Goal: Navigation & Orientation: Find specific page/section

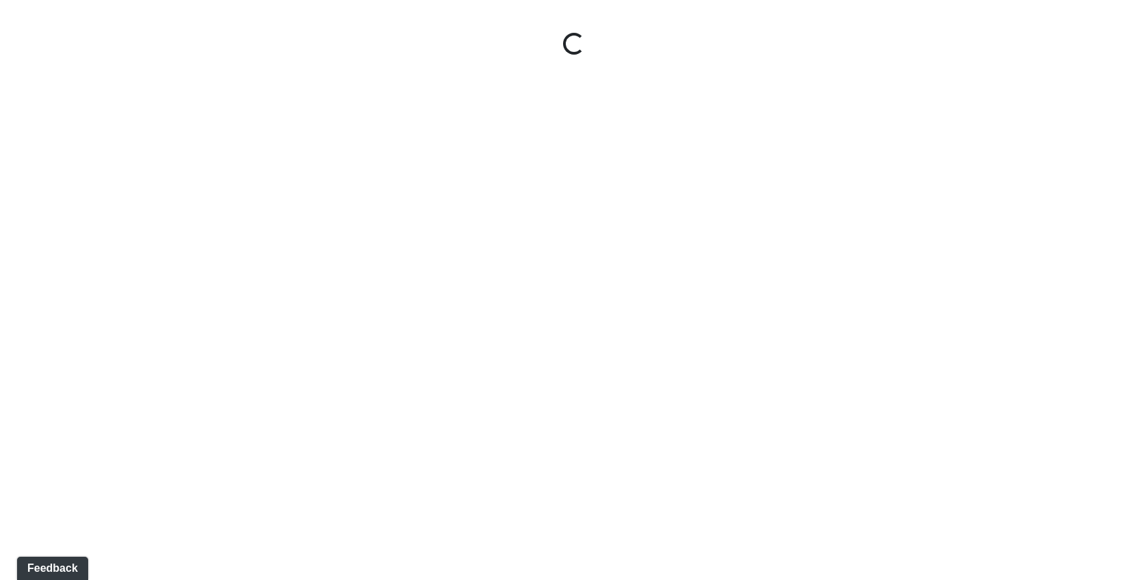
select select "9uukmqt69aq4bb2QwCGasV"
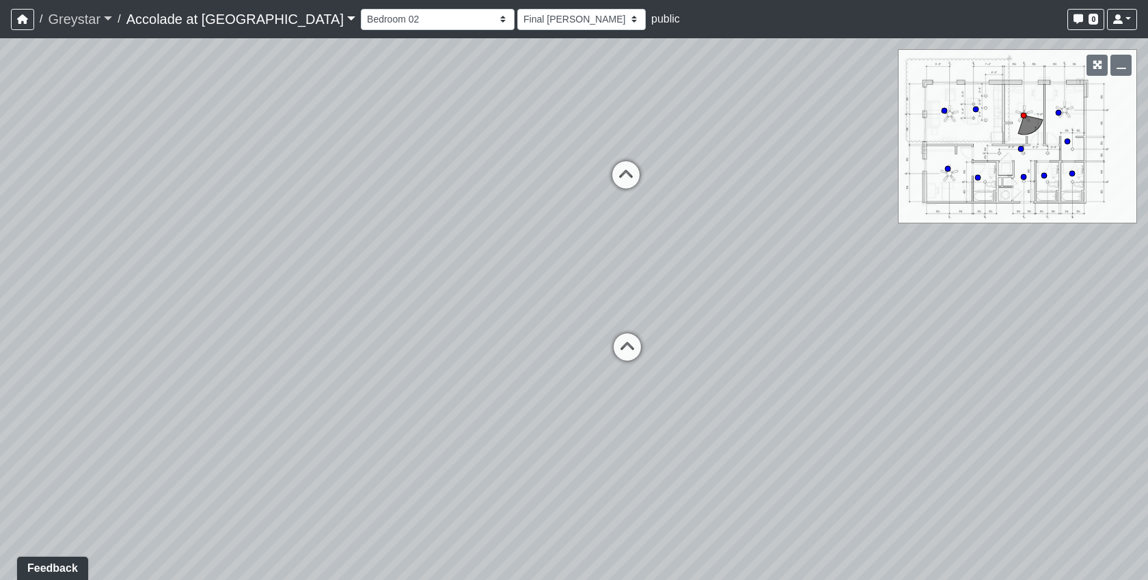
click at [101, 20] on link "Greystar" at bounding box center [80, 18] width 64 height 27
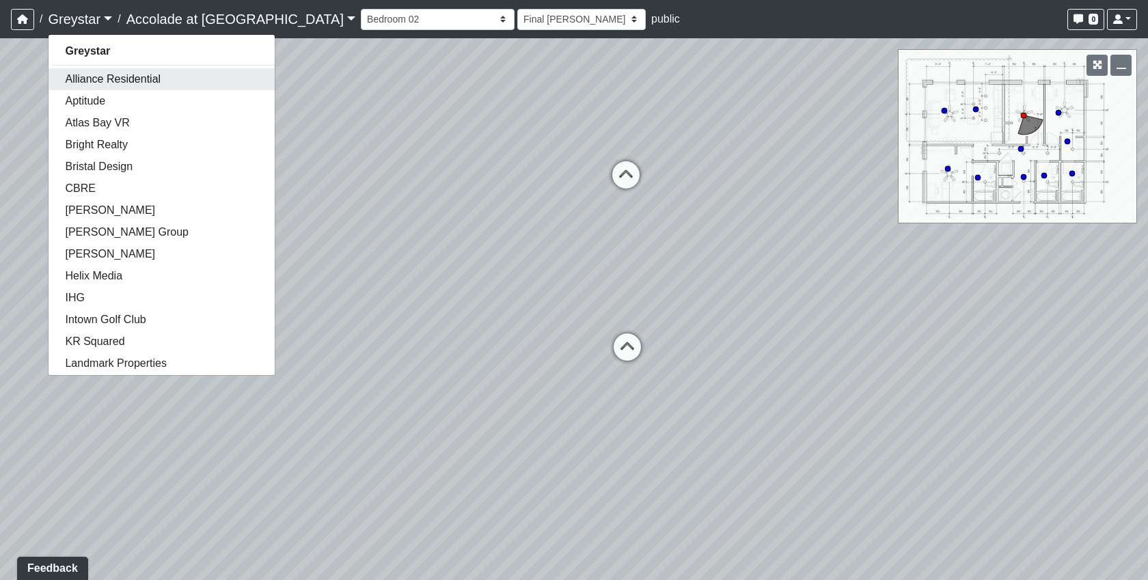
click at [96, 79] on link "Alliance Residential" at bounding box center [162, 79] width 226 height 22
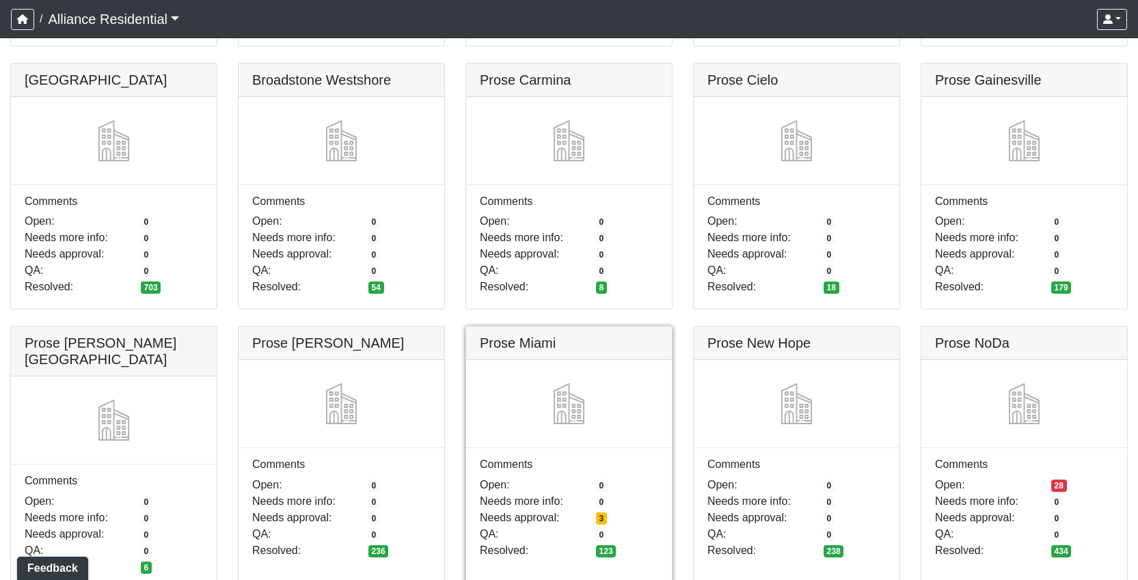
scroll to position [1822, 0]
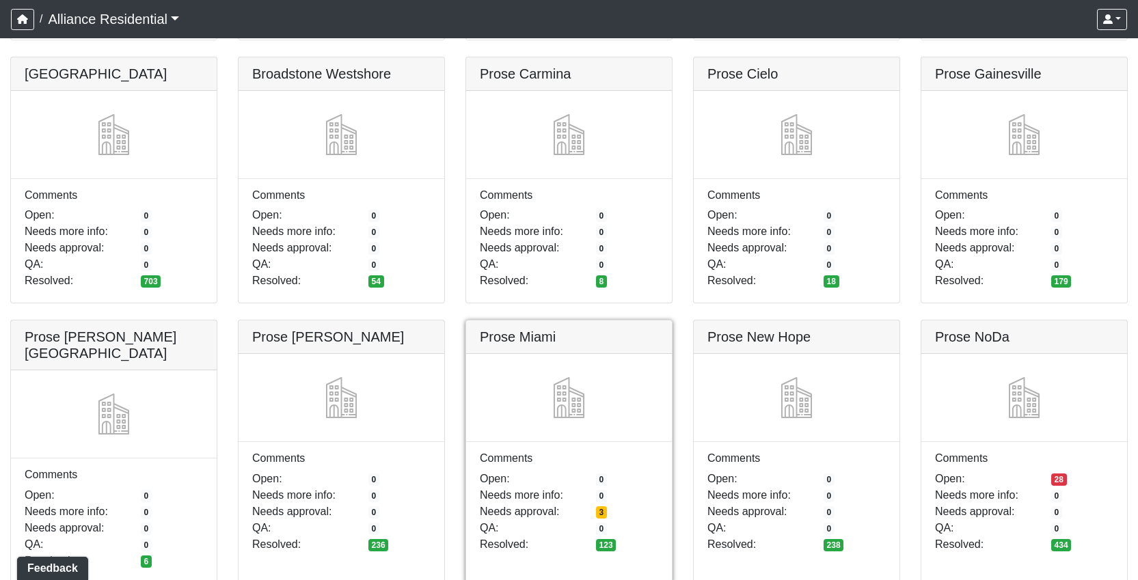
click at [667, 320] on link at bounding box center [569, 320] width 206 height 0
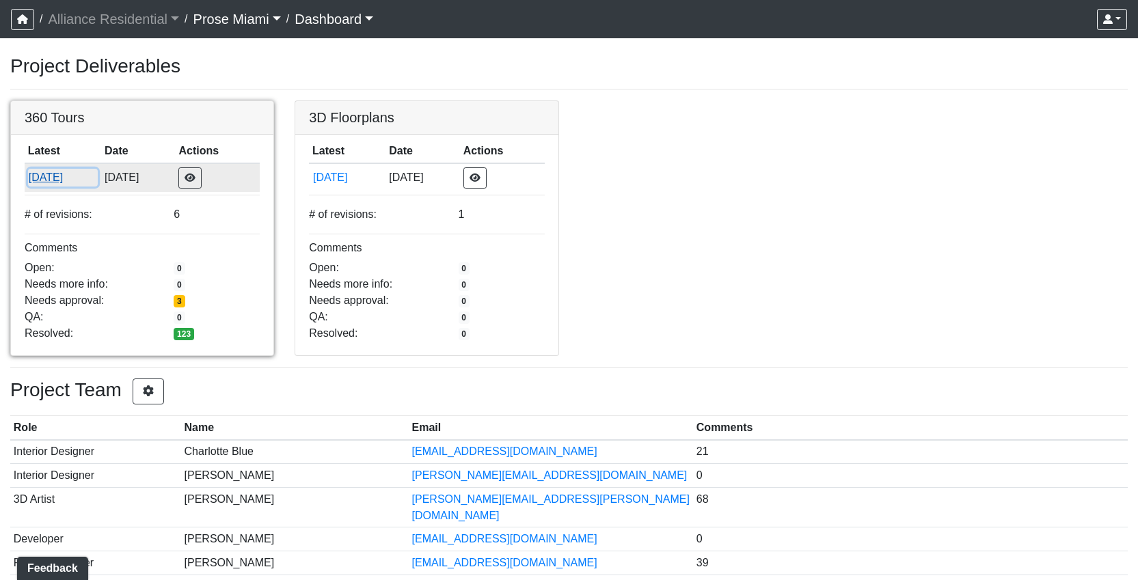
click at [46, 177] on button "9/5/2025" at bounding box center [63, 178] width 70 height 18
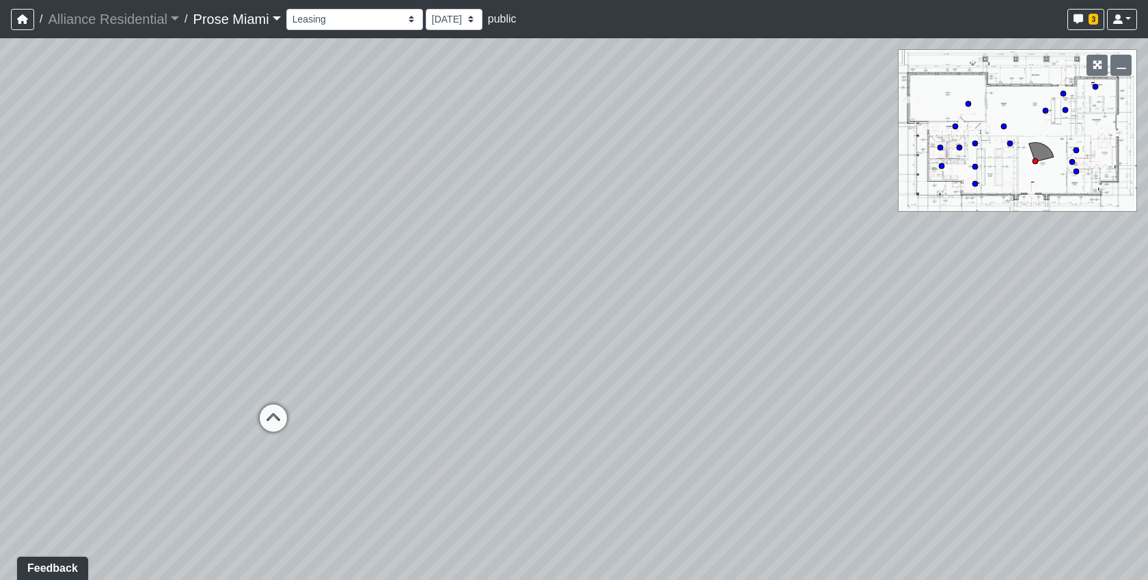
drag, startPoint x: 203, startPoint y: 404, endPoint x: 304, endPoint y: 419, distance: 102.3
click at [304, 419] on div "Loading... Office Hallway Loading... Lobby 1" at bounding box center [574, 309] width 1148 height 542
click at [164, 452] on div "Lobby 1" at bounding box center [181, 441] width 53 height 27
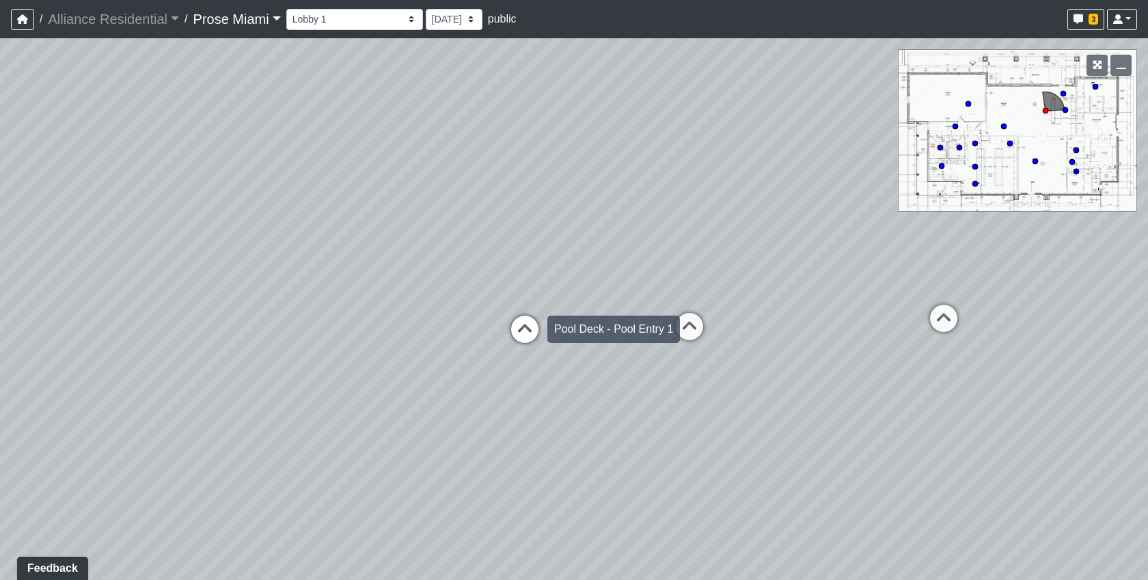
click at [519, 328] on icon at bounding box center [524, 336] width 41 height 41
select select "pool-deck-back-entry"
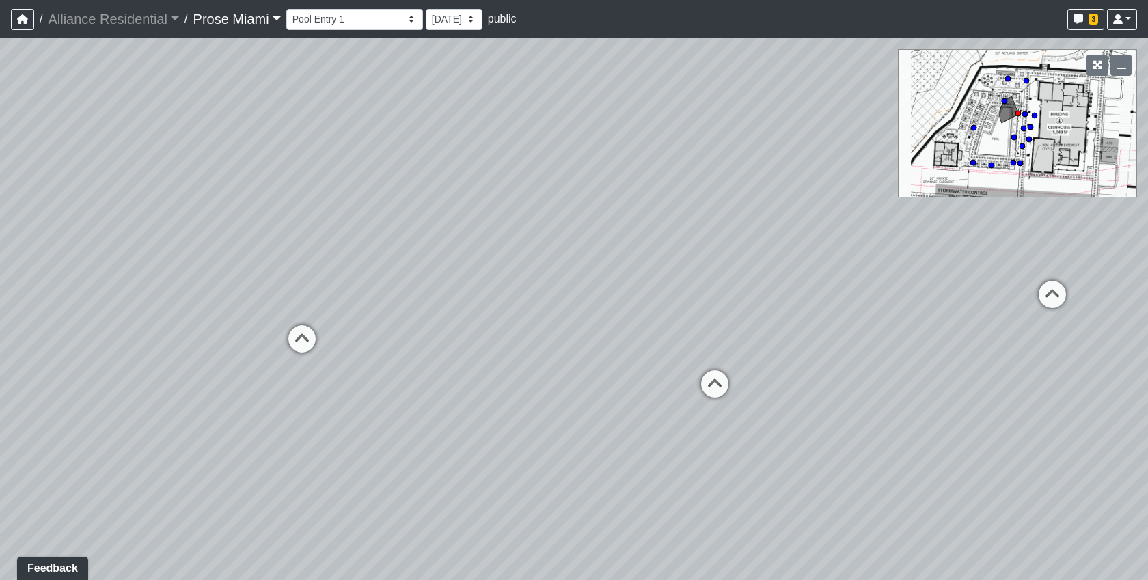
drag, startPoint x: 991, startPoint y: 426, endPoint x: 1228, endPoint y: 391, distance: 239.6
click at [1147, 391] on html "/ Alliance Residential Alliance Residential Loading... / Prose Miami Prose Miam…" at bounding box center [574, 290] width 1148 height 580
drag, startPoint x: 341, startPoint y: 357, endPoint x: 952, endPoint y: 371, distance: 611.6
click at [952, 371] on div "Loading... Office Hallway Loading... Lobby 1 Loading... Lobby 2 Loading... Busi…" at bounding box center [574, 309] width 1148 height 542
drag, startPoint x: 564, startPoint y: 375, endPoint x: 741, endPoint y: 417, distance: 181.8
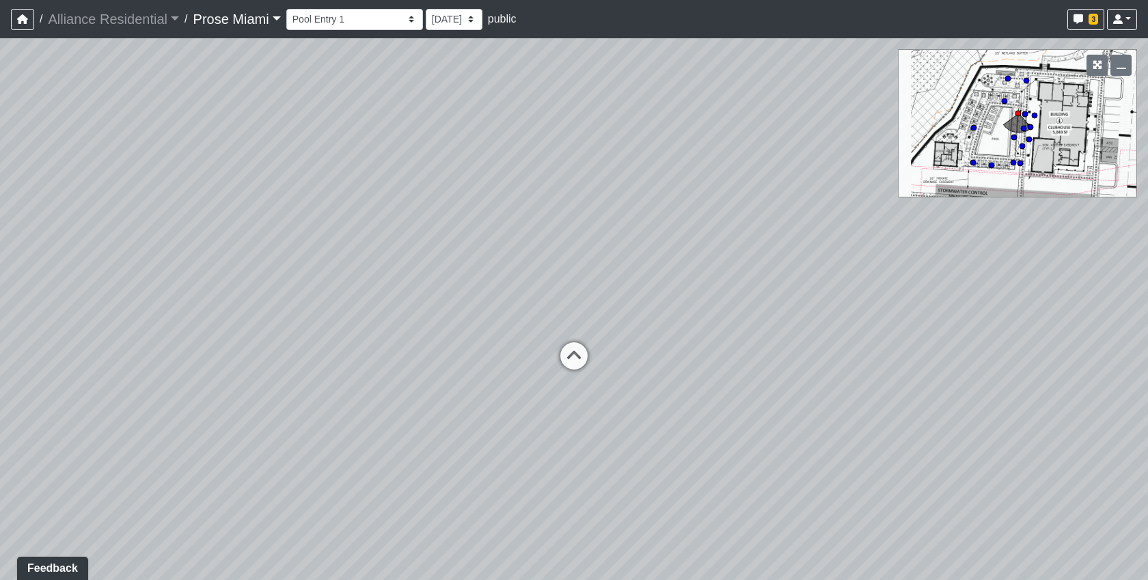
click at [741, 417] on div "Loading... Office Hallway Loading... Lobby 1 Loading... Lobby 2 Loading... Busi…" at bounding box center [574, 309] width 1148 height 542
drag, startPoint x: 289, startPoint y: 387, endPoint x: 231, endPoint y: 251, distance: 147.2
click at [231, 251] on div "Loading... Office Hallway Loading... Lobby 1 Loading... Lobby 2 Loading... Busi…" at bounding box center [574, 309] width 1148 height 542
drag, startPoint x: 771, startPoint y: 384, endPoint x: 879, endPoint y: 473, distance: 140.2
click at [879, 473] on div "Loading... Office Hallway Loading... Lobby 1 Loading... Lobby 2 Loading... Busi…" at bounding box center [574, 309] width 1148 height 542
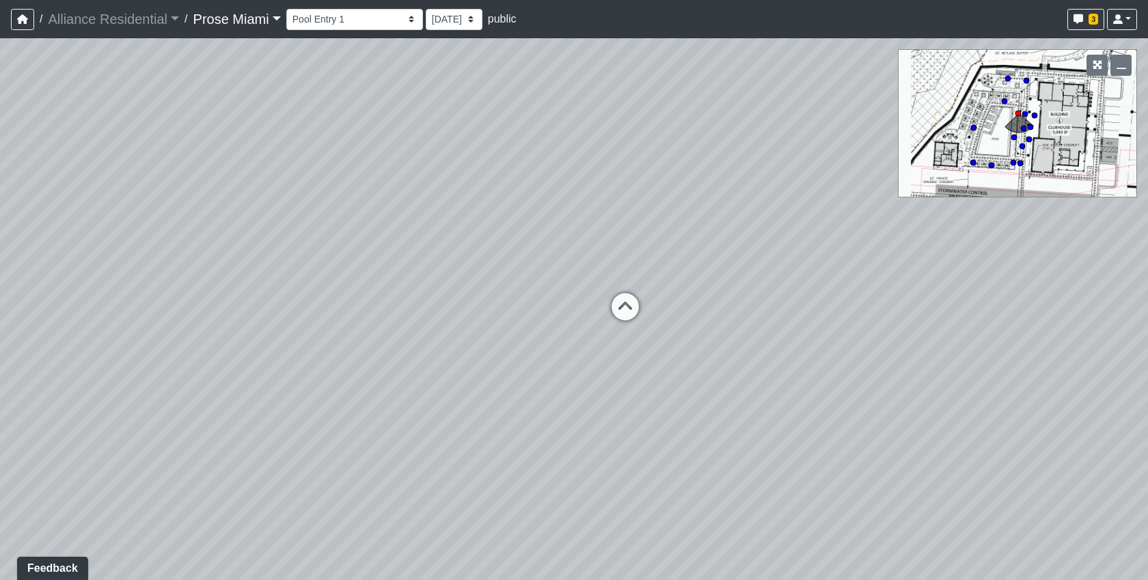
click at [264, 20] on link "Prose Miami" at bounding box center [236, 18] width 87 height 27
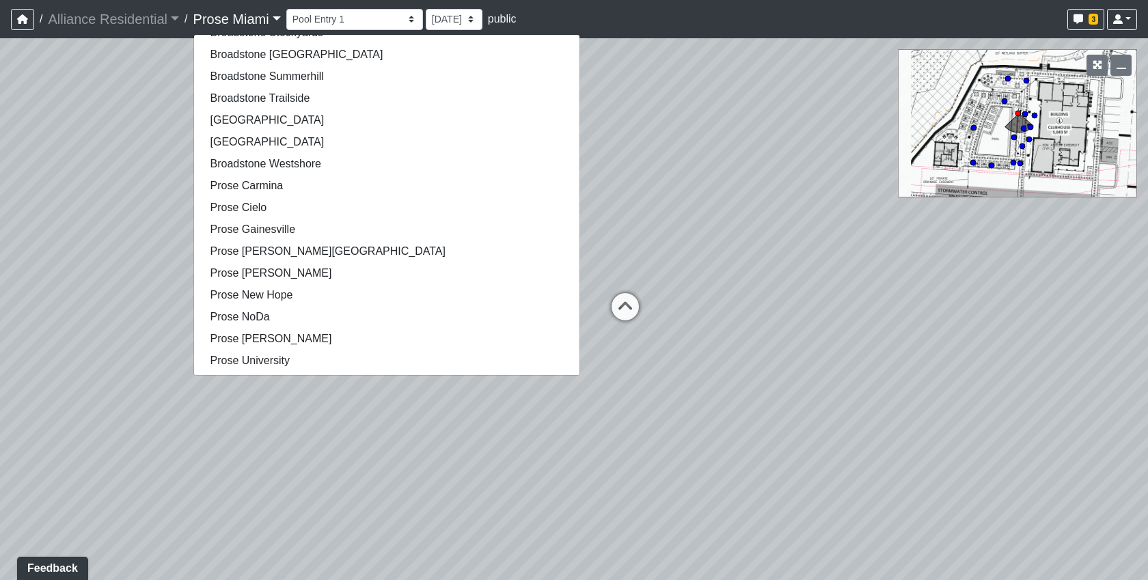
scroll to position [595, 0]
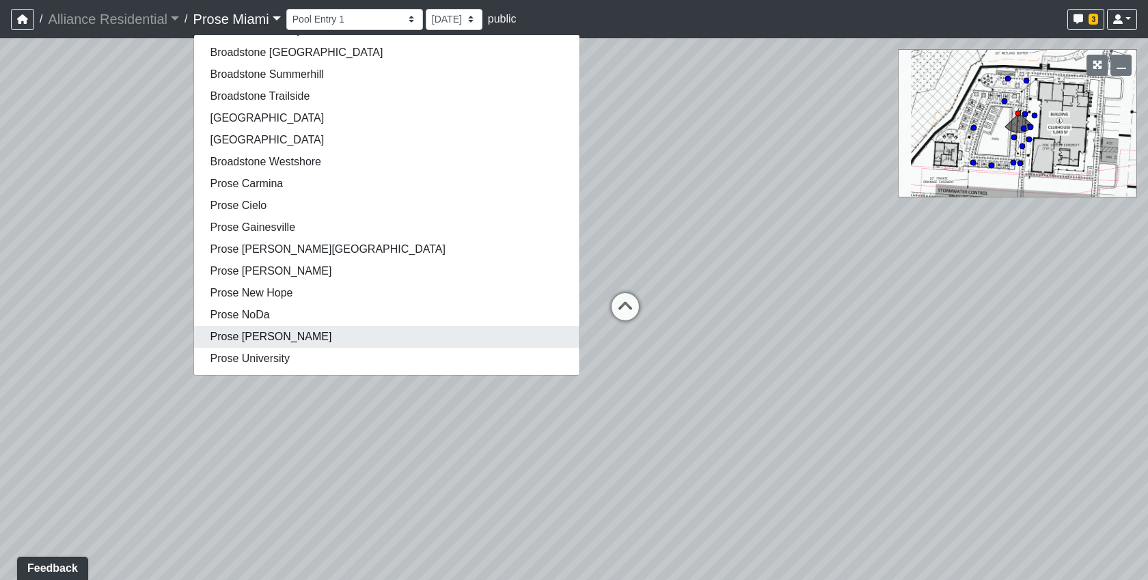
drag, startPoint x: 316, startPoint y: 327, endPoint x: 342, endPoint y: 352, distance: 35.3
click at [316, 327] on link "Prose Rhyne Rd" at bounding box center [386, 337] width 385 height 22
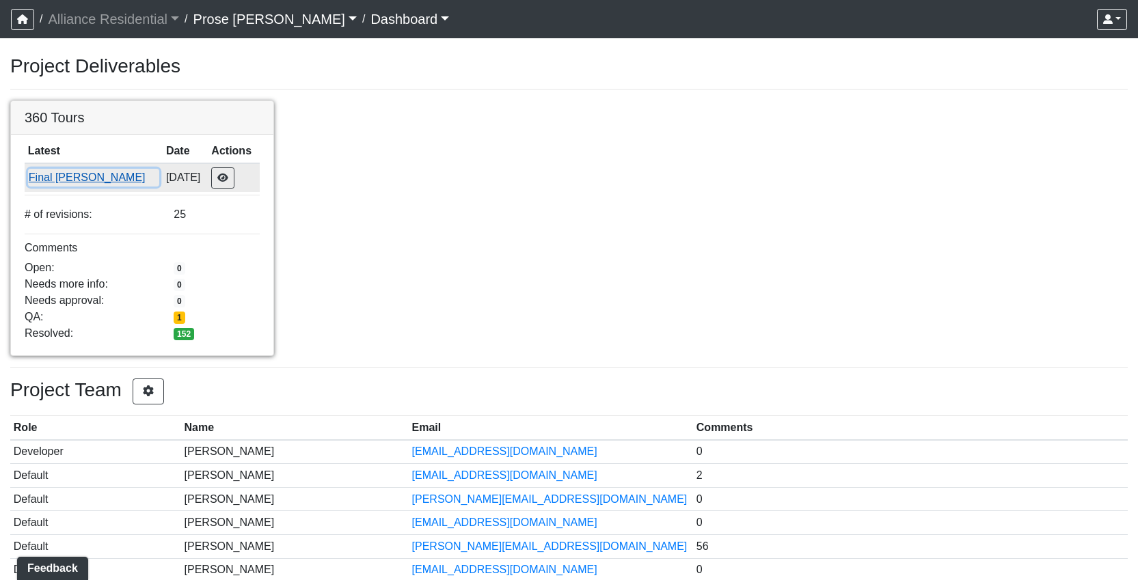
click at [47, 187] on button "Final [PERSON_NAME]" at bounding box center [94, 178] width 132 height 18
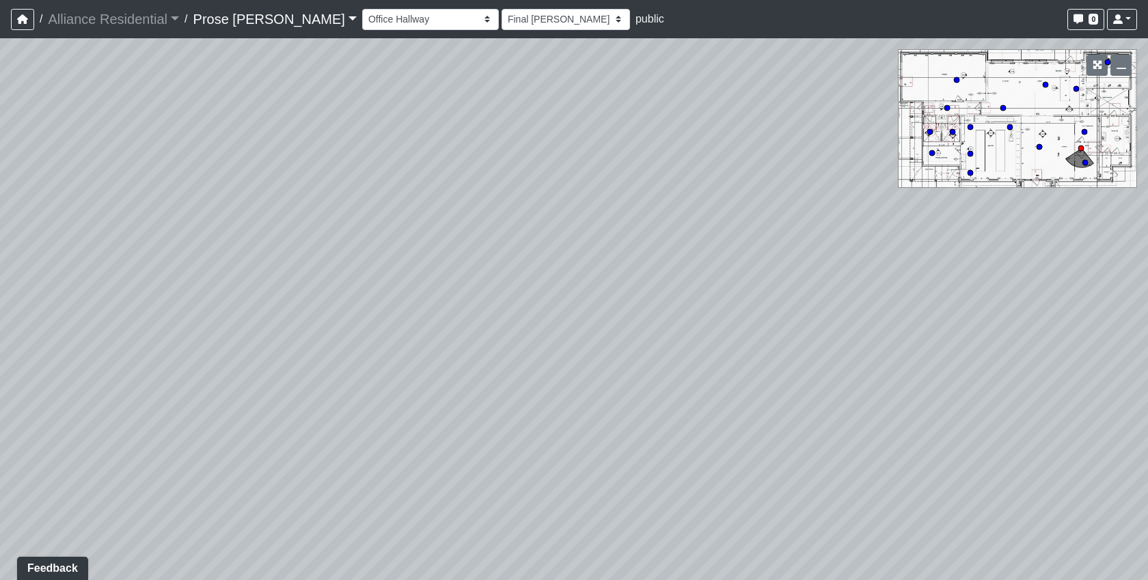
drag, startPoint x: 368, startPoint y: 240, endPoint x: 1106, endPoint y: 284, distance: 739.8
click at [1147, 253] on html "/ Alliance Residential Alliance Residential Loading... / Prose Rhyne Rd Prose R…" at bounding box center [574, 290] width 1148 height 580
drag, startPoint x: 362, startPoint y: 409, endPoint x: 1094, endPoint y: 346, distance: 734.4
click at [1079, 346] on div "Loading... Office 2 Loading... Office 1 Loading... Entry" at bounding box center [574, 309] width 1148 height 542
drag, startPoint x: 579, startPoint y: 371, endPoint x: 76, endPoint y: 361, distance: 502.9
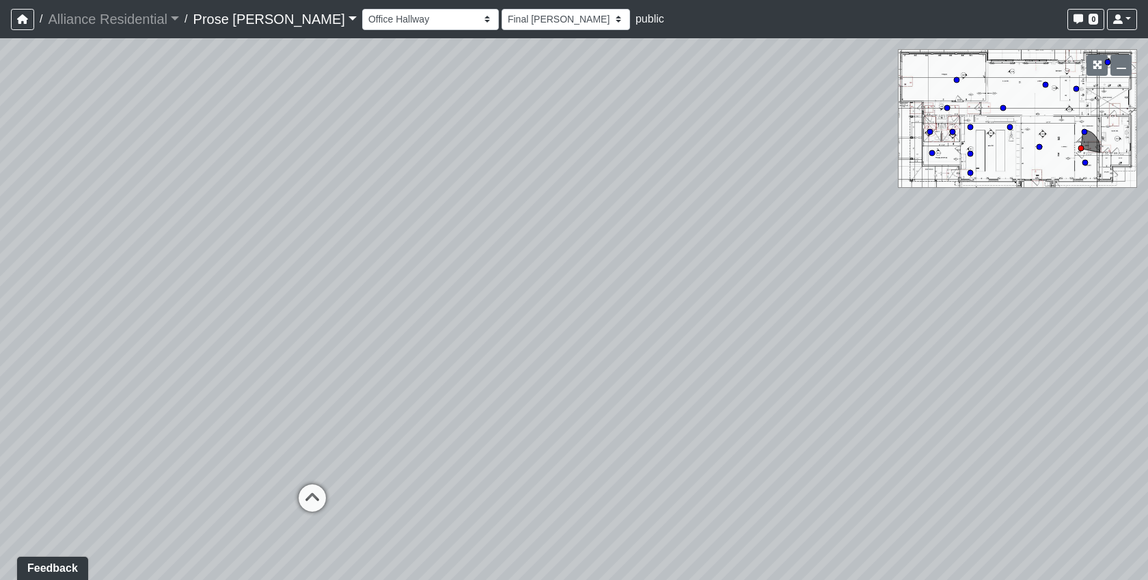
click at [85, 363] on div "Loading... Office 2 Loading... Office 1 Loading... Entry" at bounding box center [574, 309] width 1148 height 542
click at [1081, 18] on icon "button" at bounding box center [1078, 19] width 10 height 10
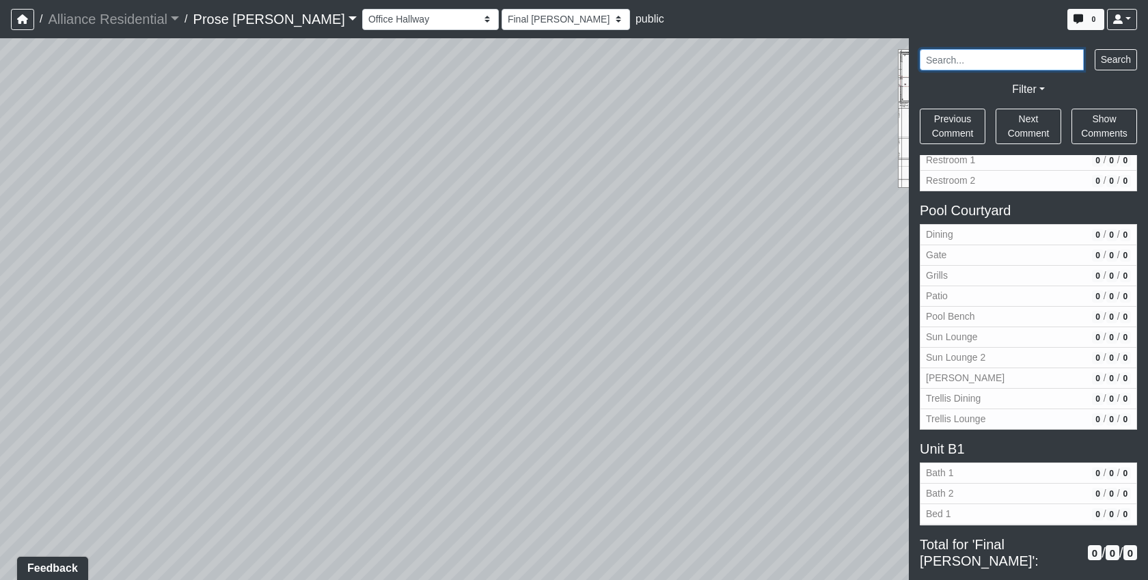
scroll to position [364, 0]
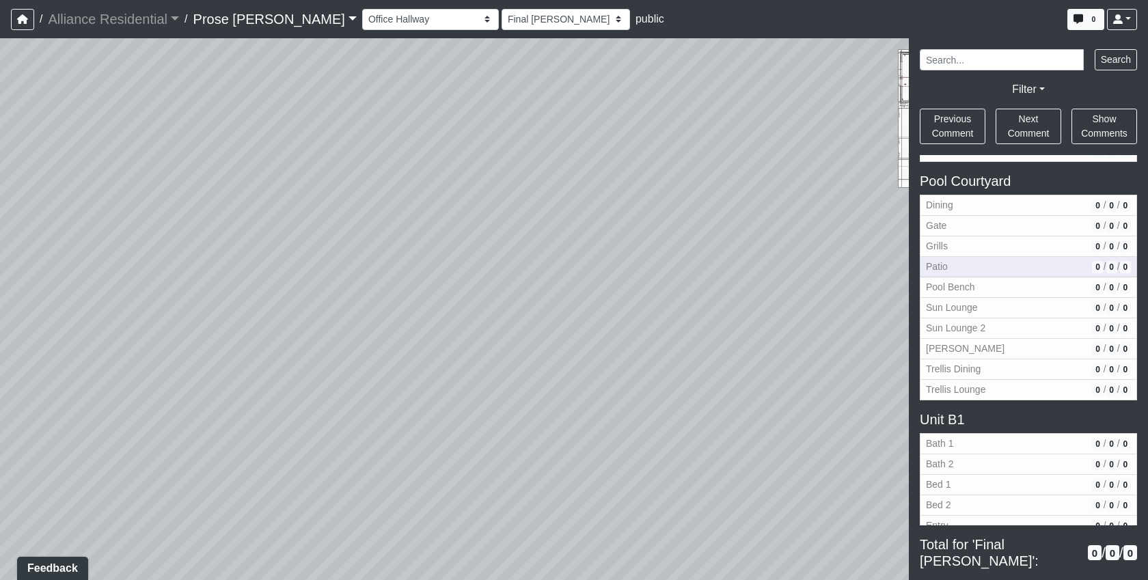
click at [1010, 273] on span "Patio" at bounding box center [1006, 267] width 161 height 14
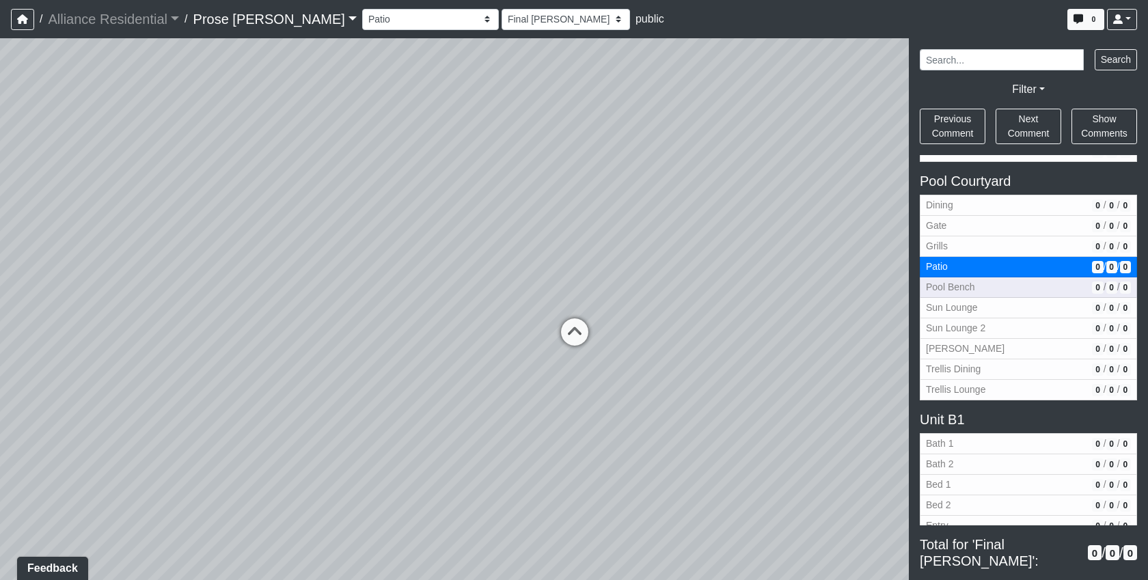
drag, startPoint x: 601, startPoint y: 327, endPoint x: 1010, endPoint y: 292, distance: 410.0
click at [1004, 293] on div "NON-CURRENT REVISION Loading... Office 2 Loading... Office 1 Loading... Entry L…" at bounding box center [574, 309] width 1148 height 542
drag, startPoint x: 687, startPoint y: 373, endPoint x: 256, endPoint y: 428, distance: 434.6
click at [312, 430] on div "Loading... Office 2 Loading... Office 1 Loading... Entry Loading... Sun Lounge …" at bounding box center [574, 309] width 1148 height 542
drag, startPoint x: 678, startPoint y: 364, endPoint x: 218, endPoint y: 307, distance: 463.4
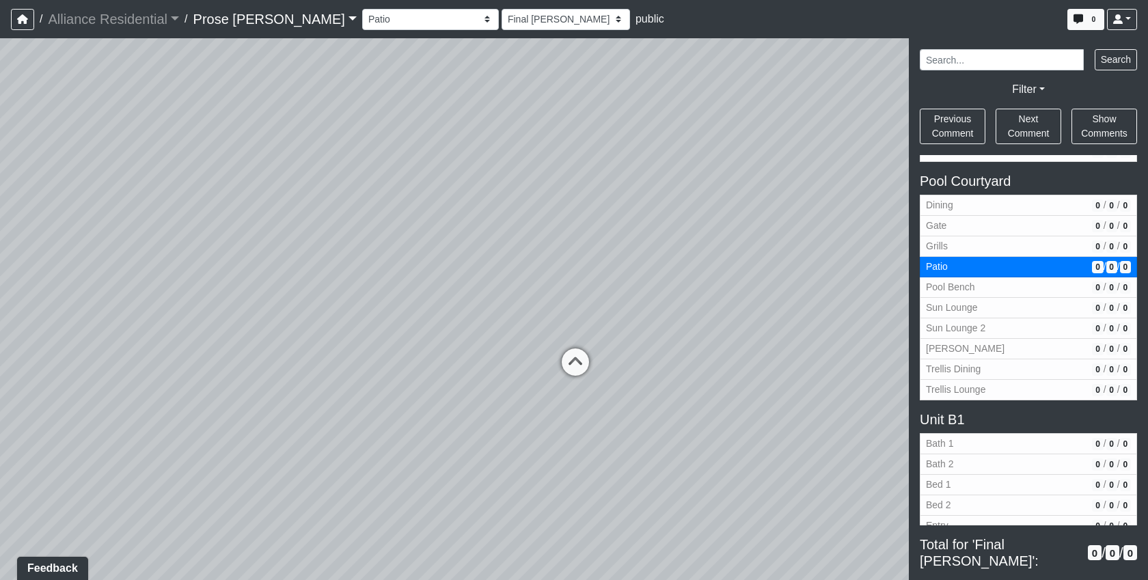
click at [0, 325] on html "/ Alliance Residential Alliance Residential Loading... / Prose Rhyne Rd Prose R…" at bounding box center [574, 290] width 1148 height 580
drag, startPoint x: 345, startPoint y: 312, endPoint x: 650, endPoint y: 314, distance: 304.7
click at [650, 314] on div "Loading... Office 2 Loading... Office 1 Loading... Entry Loading... Sun Lounge …" at bounding box center [574, 309] width 1148 height 542
click at [495, 325] on icon at bounding box center [491, 333] width 41 height 41
select select "qNYRMGttCjMzxDayPFKjn5"
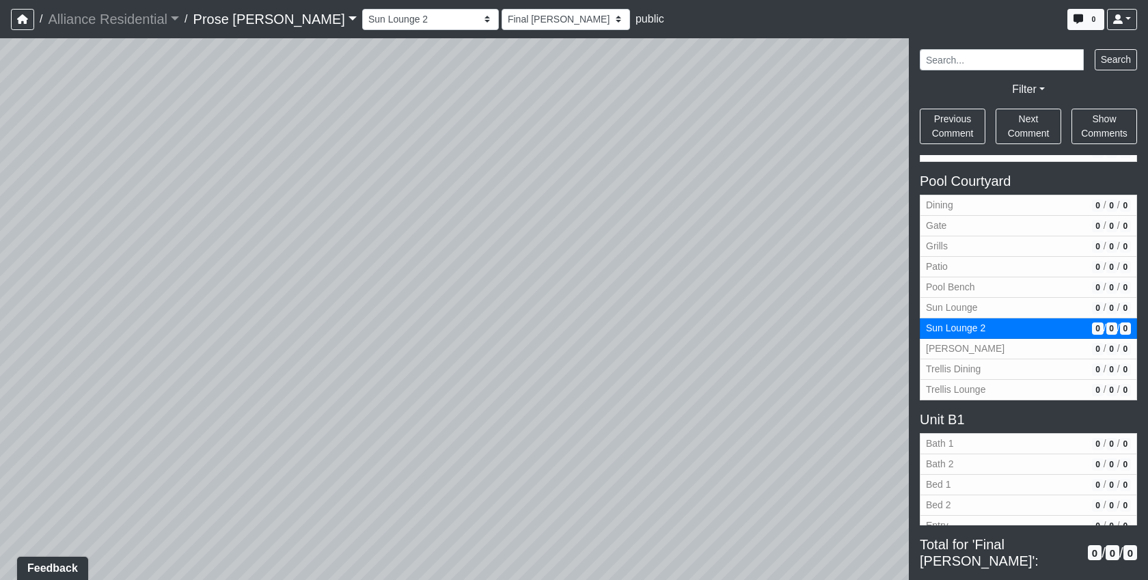
drag, startPoint x: 836, startPoint y: 378, endPoint x: 572, endPoint y: 398, distance: 265.1
click at [924, 394] on div "NON-CURRENT REVISION Loading... Office 2 Loading... Office 1 Loading... Entry L…" at bounding box center [574, 309] width 1148 height 542
drag, startPoint x: 40, startPoint y: 298, endPoint x: 582, endPoint y: 350, distance: 544.9
click at [712, 326] on div "Loading... Office 2 Loading... Office 1 Loading... Entry Loading... Sun Lounge …" at bounding box center [574, 309] width 1148 height 542
drag, startPoint x: 394, startPoint y: 359, endPoint x: 314, endPoint y: 324, distance: 86.9
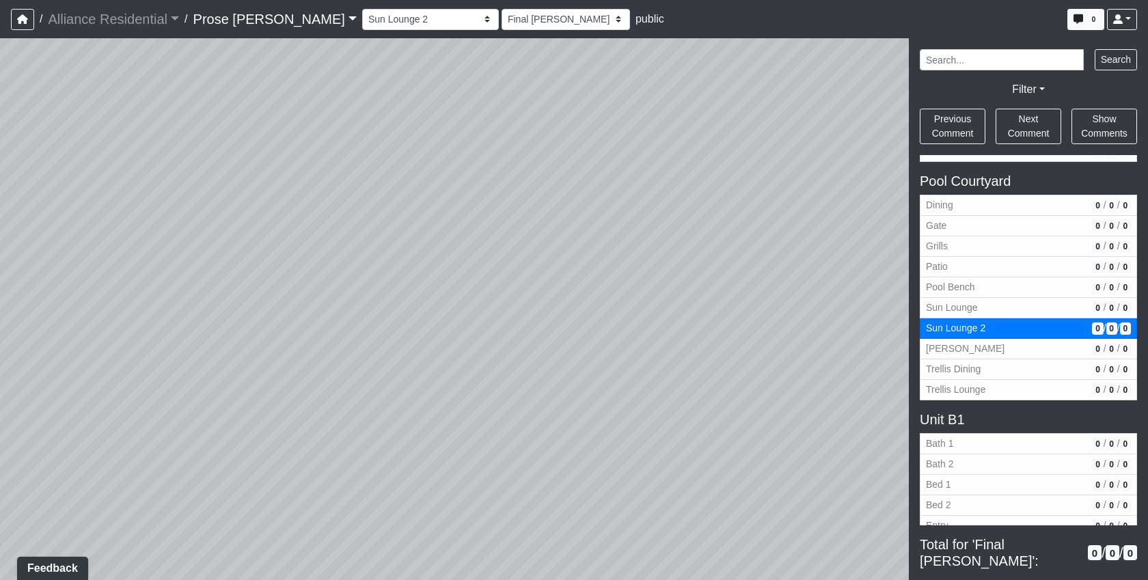
click at [231, 328] on div "Loading... Office 2 Loading... Office 1 Loading... Entry Loading... Sun Lounge …" at bounding box center [574, 309] width 1148 height 542
drag, startPoint x: 561, startPoint y: 378, endPoint x: 177, endPoint y: 345, distance: 385.4
click at [184, 367] on div "Loading... Office 2 Loading... Office 1 Loading... Entry Loading... Sun Lounge …" at bounding box center [574, 309] width 1148 height 542
drag, startPoint x: 286, startPoint y: 485, endPoint x: 96, endPoint y: 399, distance: 207.9
click at [108, 404] on div "Loading... Office 2 Loading... Office 1 Loading... Entry Loading... Sun Lounge …" at bounding box center [574, 309] width 1148 height 542
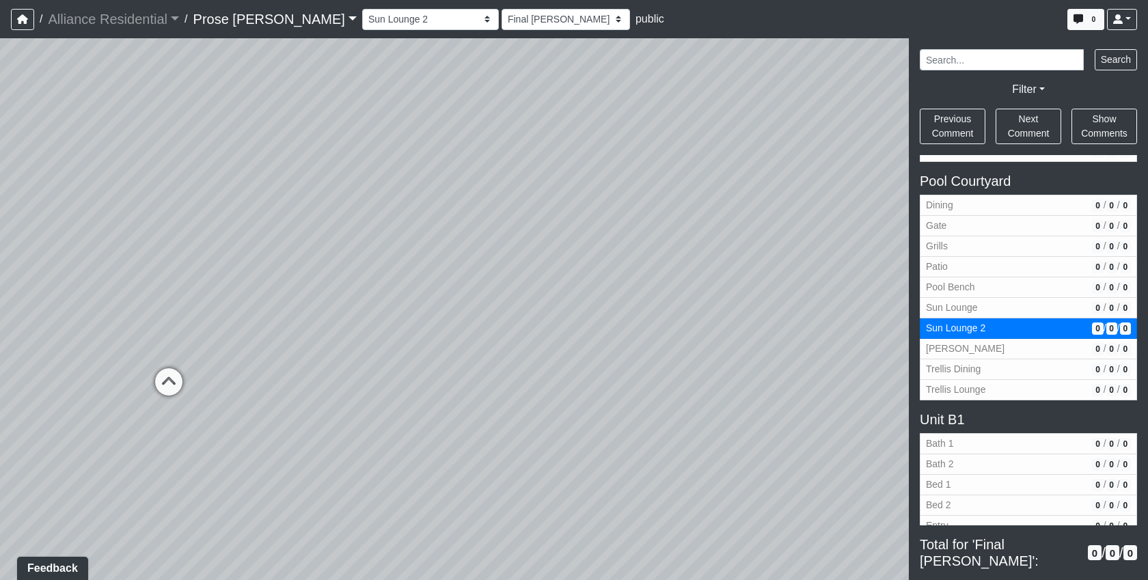
drag, startPoint x: 682, startPoint y: 358, endPoint x: 157, endPoint y: 368, distance: 524.8
click at [166, 371] on div "Loading... Office 2 Loading... Office 1 Loading... Entry Loading... Sun Lounge …" at bounding box center [574, 309] width 1148 height 542
drag, startPoint x: 318, startPoint y: 360, endPoint x: 143, endPoint y: 398, distance: 179.0
click at [143, 398] on div "Loading... Office 2 Loading... Office 1 Loading... Entry Loading... Sun Lounge …" at bounding box center [574, 309] width 1148 height 542
drag, startPoint x: 724, startPoint y: 333, endPoint x: 274, endPoint y: 372, distance: 451.9
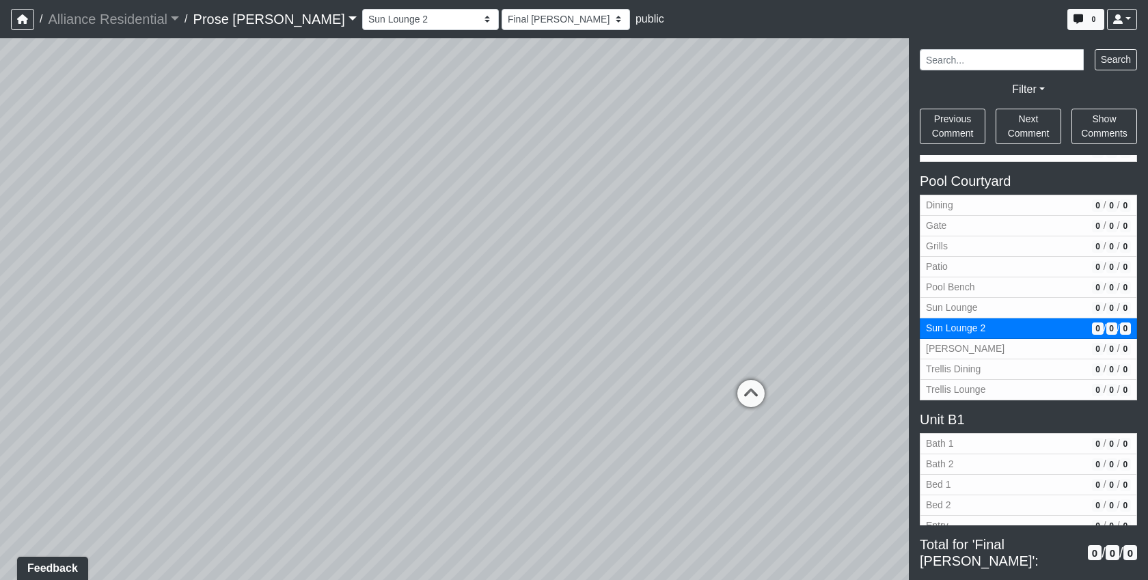
click at [165, 392] on div "Loading... Office 2 Loading... Office 1 Loading... Entry Loading... Sun Lounge …" at bounding box center [574, 309] width 1148 height 542
drag, startPoint x: 645, startPoint y: 329, endPoint x: 128, endPoint y: 325, distance: 517.2
click at [128, 325] on div "Loading... Office 2 Loading... Office 1 Loading... Entry Loading... Sun Lounge …" at bounding box center [574, 309] width 1148 height 542
drag, startPoint x: 445, startPoint y: 448, endPoint x: 896, endPoint y: 382, distance: 455.8
click at [896, 383] on div "Loading... Office 2 Loading... Office 1 Loading... Entry Loading... Sun Lounge …" at bounding box center [574, 309] width 1148 height 542
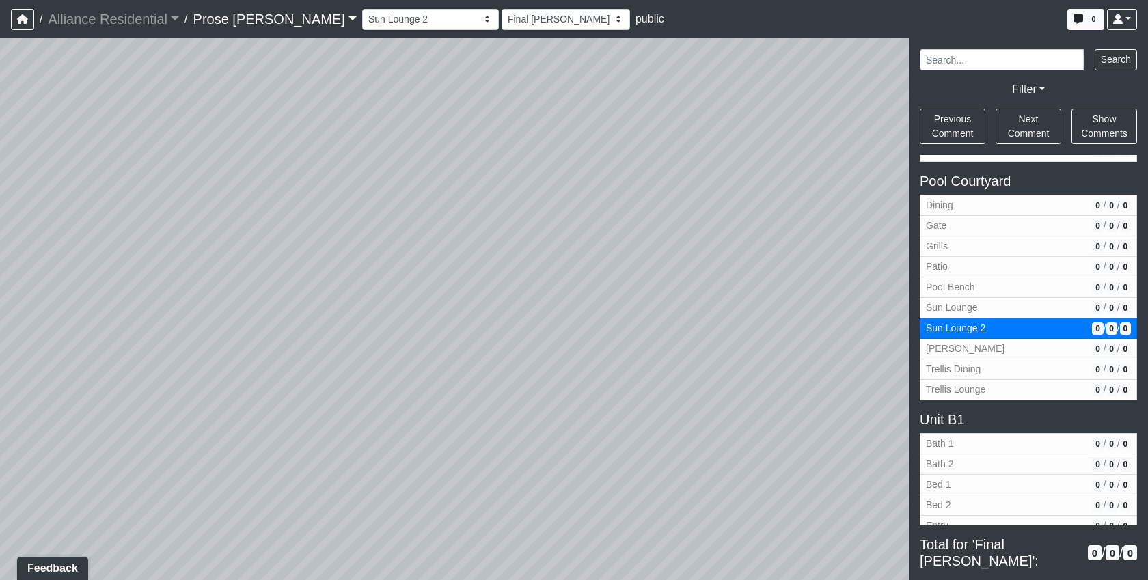
drag, startPoint x: 398, startPoint y: 357, endPoint x: 721, endPoint y: 373, distance: 324.3
click at [721, 373] on div "Loading... Office 2 Loading... Office 1 Loading... Entry Loading... Sun Lounge …" at bounding box center [574, 309] width 1148 height 542
drag, startPoint x: 169, startPoint y: 366, endPoint x: 954, endPoint y: 411, distance: 786.3
click at [1140, 369] on div "NON-CURRENT REVISION Loading... Office 2 Loading... Office 1 Loading... Entry L…" at bounding box center [574, 309] width 1148 height 542
drag, startPoint x: 398, startPoint y: 423, endPoint x: 1035, endPoint y: 486, distance: 639.8
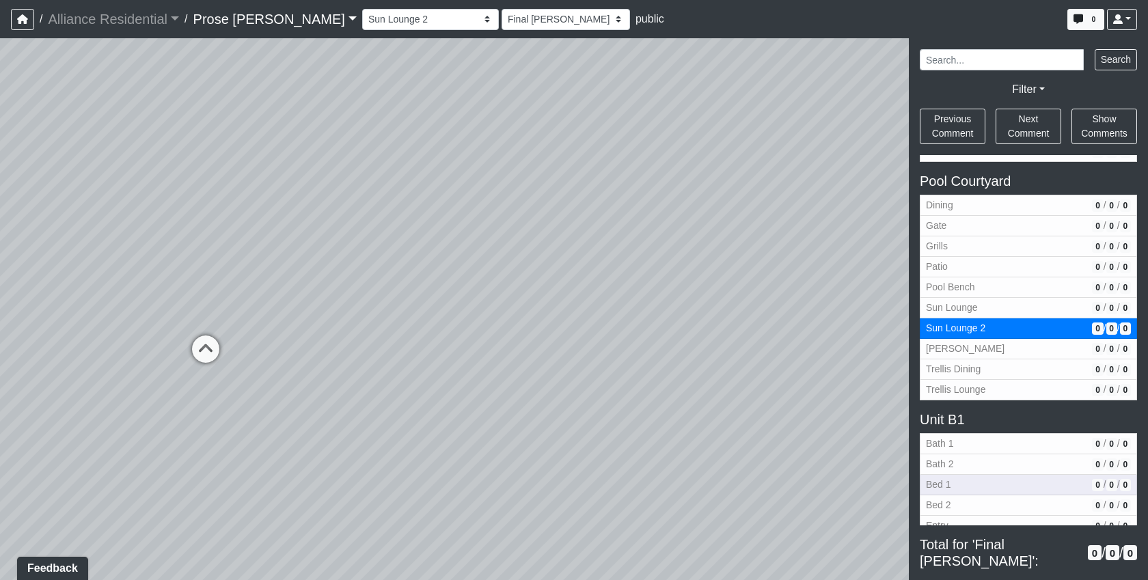
click at [1035, 486] on div "NON-CURRENT REVISION Loading... Office 2 Loading... Office 1 Loading... Entry L…" at bounding box center [574, 309] width 1148 height 542
drag, startPoint x: 144, startPoint y: 467, endPoint x: 672, endPoint y: 452, distance: 527.6
click at [671, 452] on div "Loading... Office 2 Loading... Office 1 Loading... Entry Loading... Sun Lounge …" at bounding box center [574, 309] width 1148 height 542
drag, startPoint x: 429, startPoint y: 441, endPoint x: 313, endPoint y: 430, distance: 116.7
click at [313, 430] on div "Loading... Office 2 Loading... Office 1 Loading... Entry Loading... Sun Lounge …" at bounding box center [574, 309] width 1148 height 542
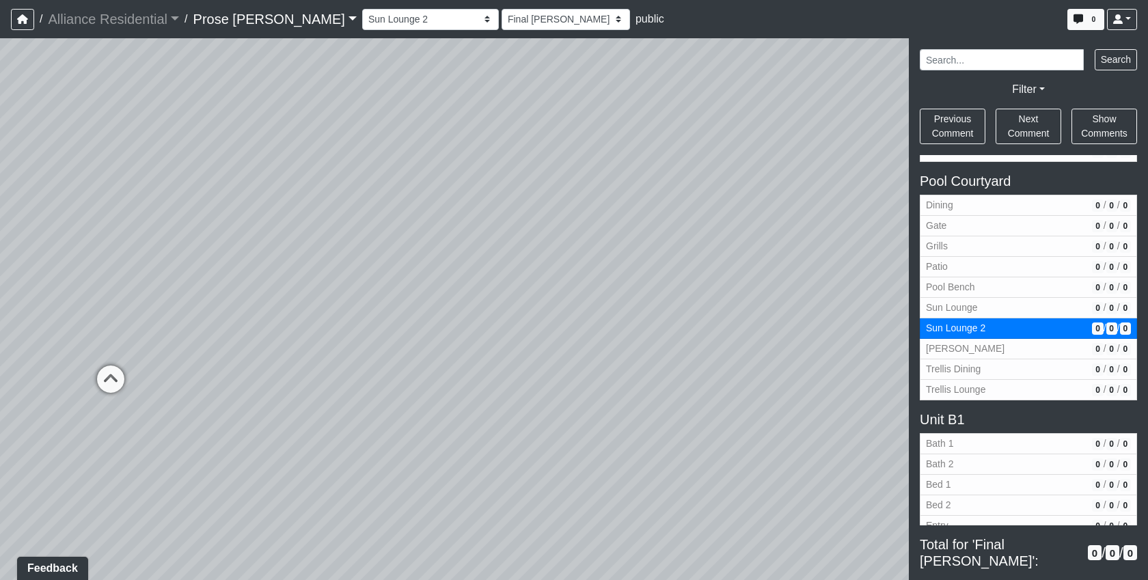
click at [286, 27] on link "Prose Rhyne Rd" at bounding box center [274, 18] width 163 height 27
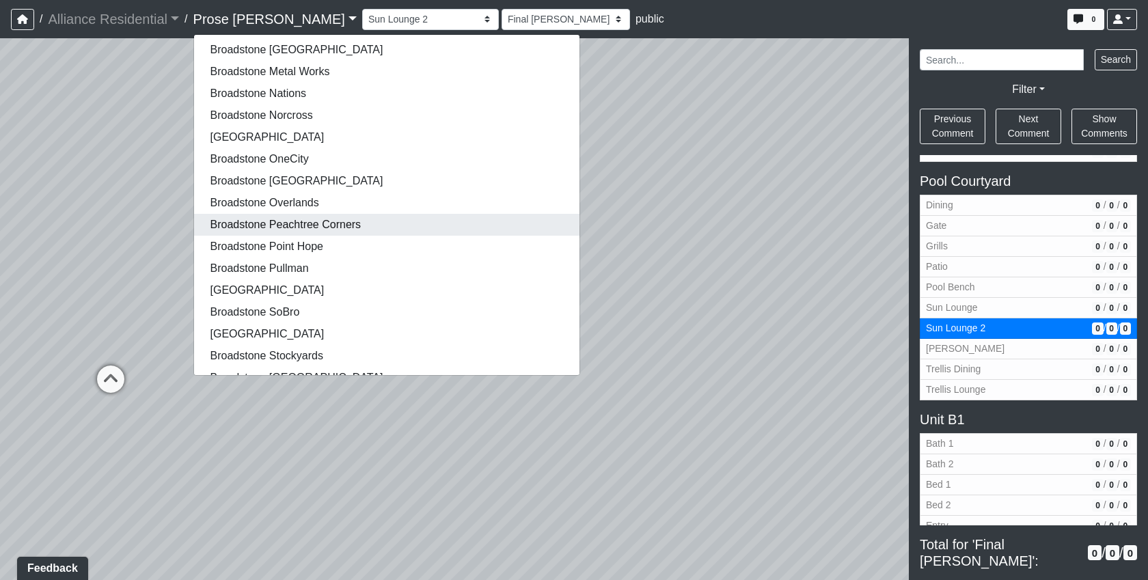
scroll to position [273, 0]
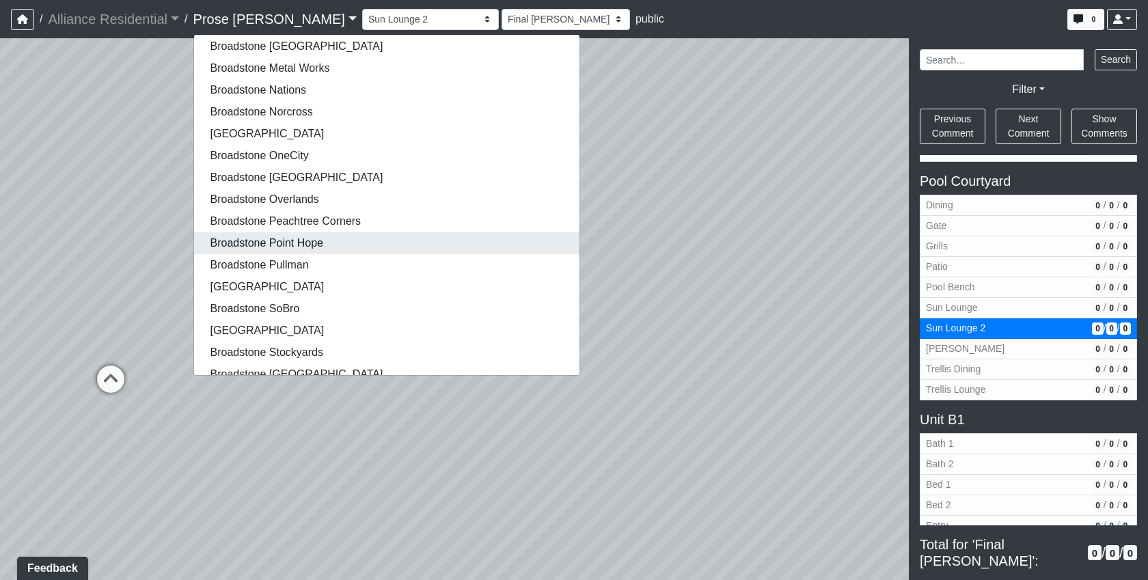
click at [281, 243] on link "Broadstone Point Hope" at bounding box center [386, 243] width 385 height 22
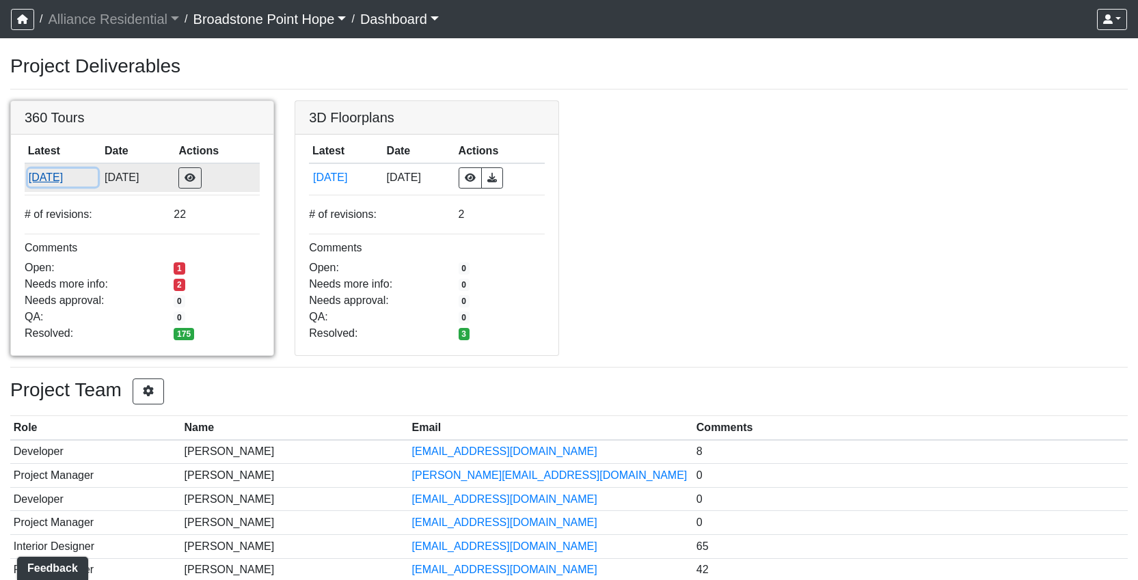
click at [68, 187] on button "[DATE]" at bounding box center [63, 178] width 70 height 18
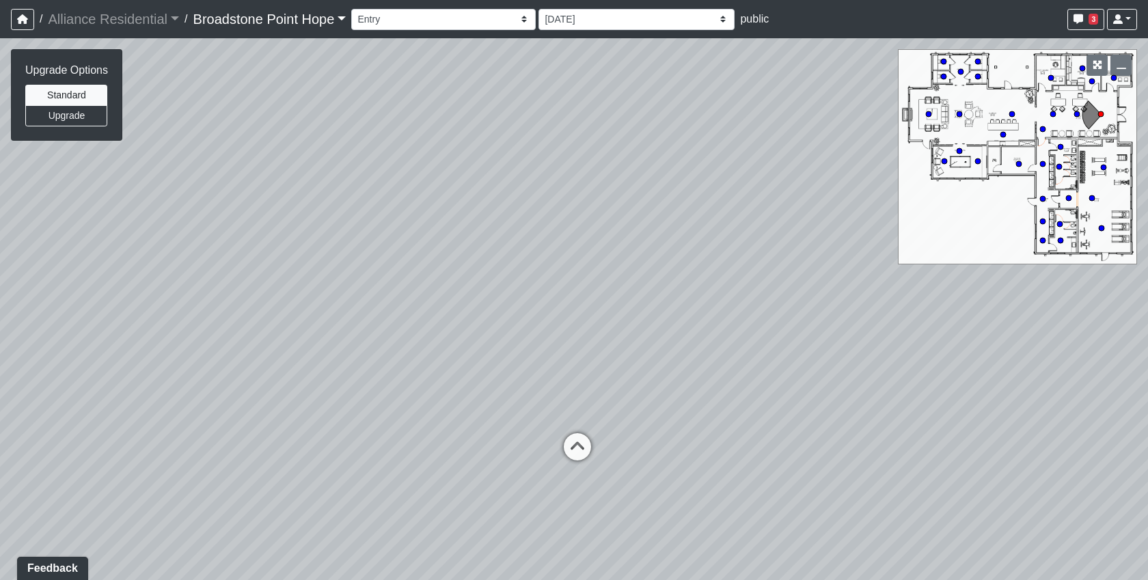
drag, startPoint x: 970, startPoint y: 426, endPoint x: 1041, endPoint y: 426, distance: 70.4
click at [977, 426] on div "Loading... Leasing Desks 1 Loading... Breakroom 1 Loading... Leasing Office 1" at bounding box center [574, 309] width 1148 height 542
drag, startPoint x: 834, startPoint y: 444, endPoint x: 184, endPoint y: 398, distance: 652.0
click at [98, 448] on div "Loading... Leasing Desks 1 Loading... Breakroom 1 Loading... Leasing Office 1" at bounding box center [574, 309] width 1148 height 542
click at [1082, 15] on icon "button" at bounding box center [1078, 19] width 10 height 10
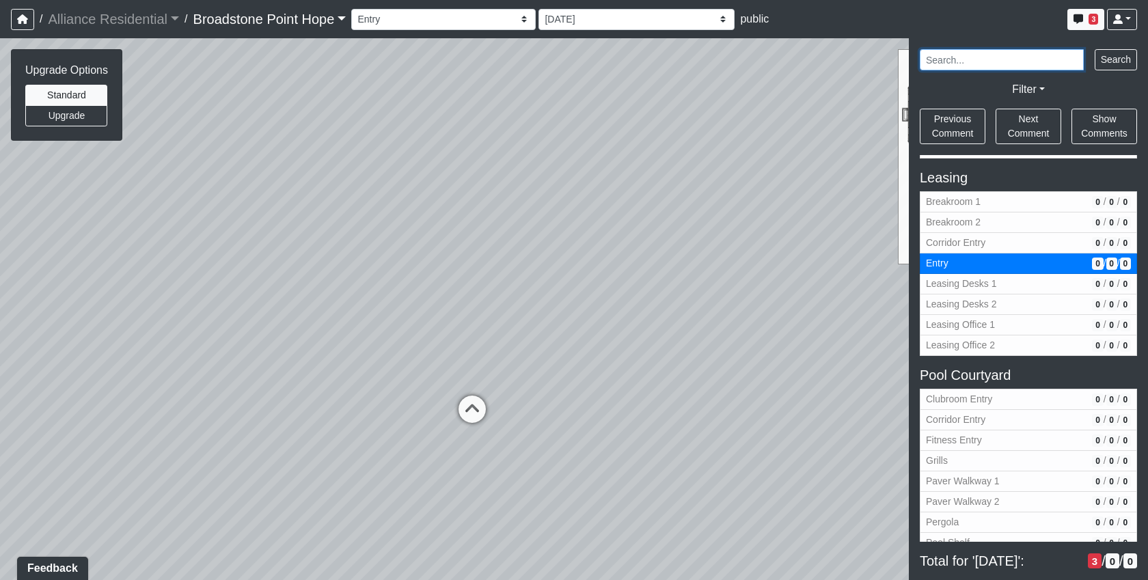
scroll to position [637, 0]
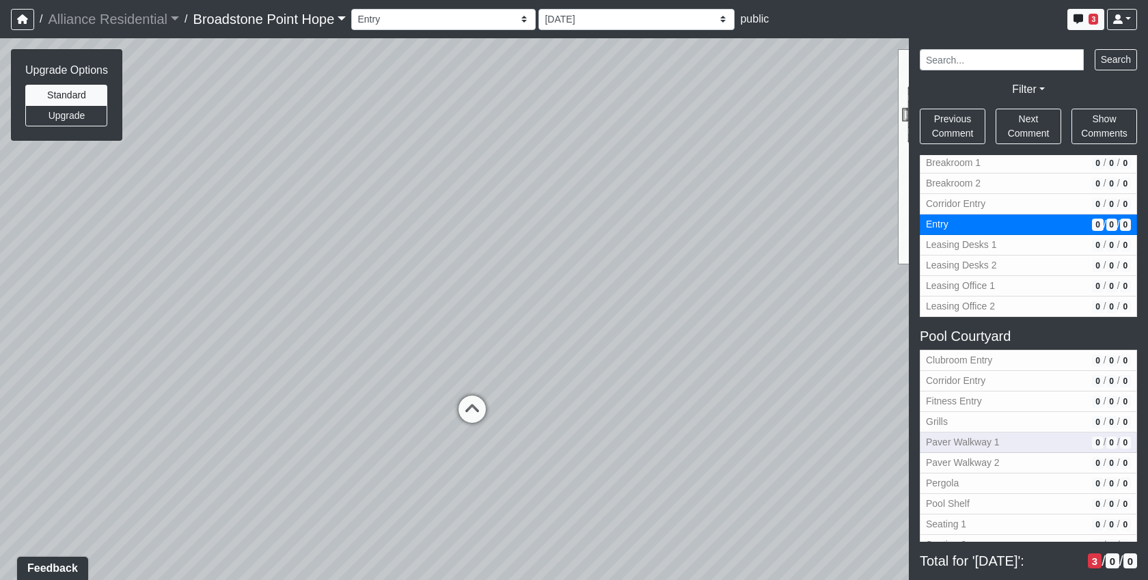
click at [995, 438] on span "Paver Walkway 1" at bounding box center [1006, 442] width 161 height 14
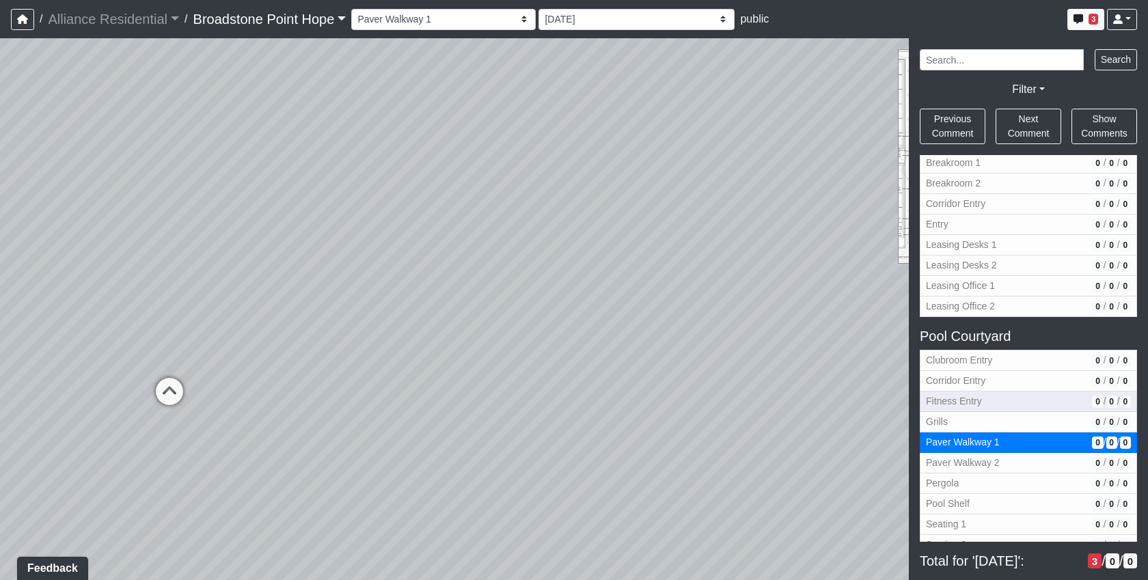
drag, startPoint x: 570, startPoint y: 411, endPoint x: 989, endPoint y: 405, distance: 418.8
click at [967, 407] on div "NON-CURRENT REVISION Loading... Leasing Desks 1 Loading... Breakroom 1 Loading.…" at bounding box center [574, 309] width 1148 height 542
drag, startPoint x: 608, startPoint y: 380, endPoint x: -16, endPoint y: 353, distance: 625.0
click at [0, 353] on html "/ Alliance Residential Alliance Residential Loading... / [GEOGRAPHIC_DATA] Hope…" at bounding box center [574, 290] width 1148 height 580
drag, startPoint x: 414, startPoint y: 315, endPoint x: 215, endPoint y: 398, distance: 216.2
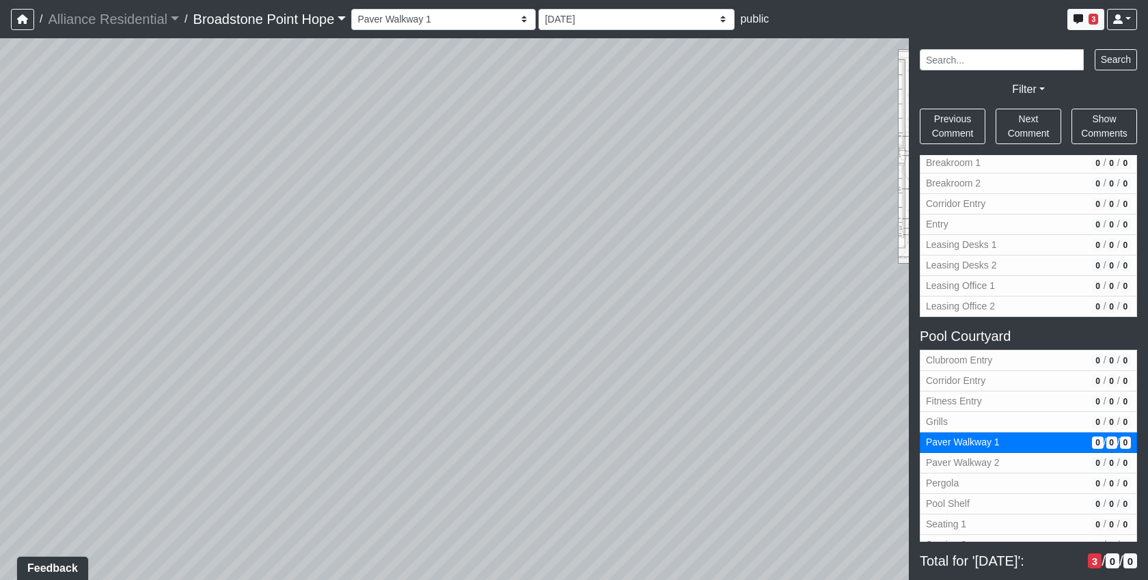
click at [170, 417] on div "Loading... Leasing Desks 1 Loading... Breakroom 1 Loading... Leasing Office 1 L…" at bounding box center [574, 309] width 1148 height 542
drag, startPoint x: 736, startPoint y: 383, endPoint x: 839, endPoint y: 325, distance: 118.1
click at [839, 325] on div "Loading... Leasing Desks 1 Loading... Breakroom 1 Loading... Leasing Office 1 L…" at bounding box center [574, 309] width 1148 height 542
drag, startPoint x: 281, startPoint y: 300, endPoint x: 545, endPoint y: 315, distance: 264.1
click at [547, 315] on div "Loading... Leasing Desks 1 Loading... Breakroom 1 Loading... Leasing Office 1 L…" at bounding box center [574, 309] width 1148 height 542
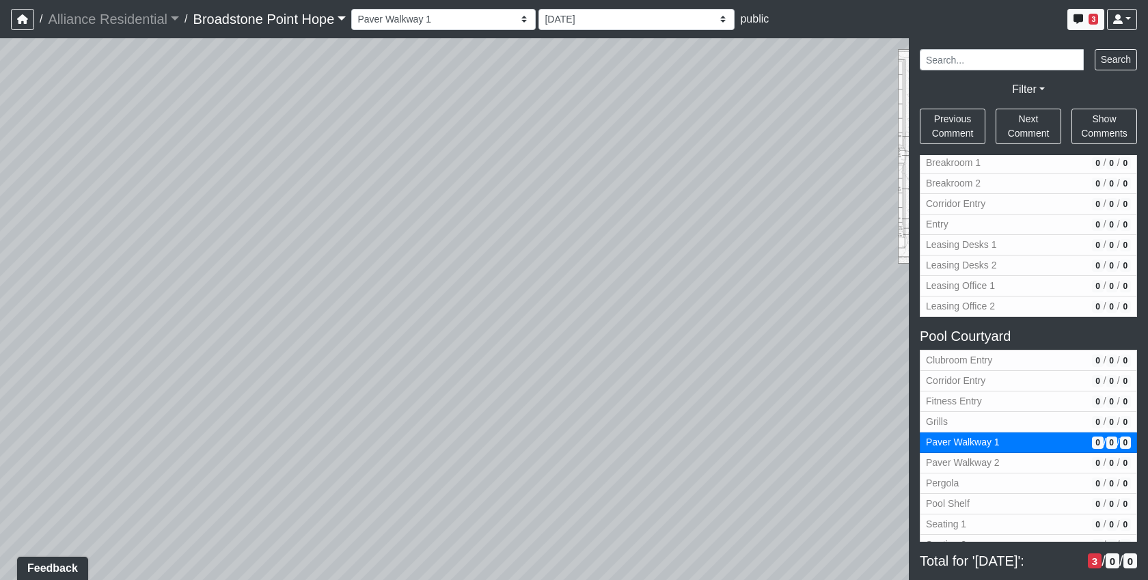
click at [457, 284] on div "Loading... Leasing Desks 1 Loading... Breakroom 1 Loading... Leasing Office 1 L…" at bounding box center [574, 309] width 1148 height 542
drag, startPoint x: 708, startPoint y: 335, endPoint x: 240, endPoint y: 282, distance: 471.0
click at [247, 284] on div "Loading... Leasing Desks 1 Loading... Breakroom 1 Loading... Leasing Office 1 L…" at bounding box center [574, 309] width 1148 height 542
drag, startPoint x: 435, startPoint y: 325, endPoint x: 494, endPoint y: 346, distance: 62.7
click at [494, 346] on div "Loading... Leasing Desks 1 Loading... Breakroom 1 Loading... Leasing Office 1 L…" at bounding box center [574, 309] width 1148 height 542
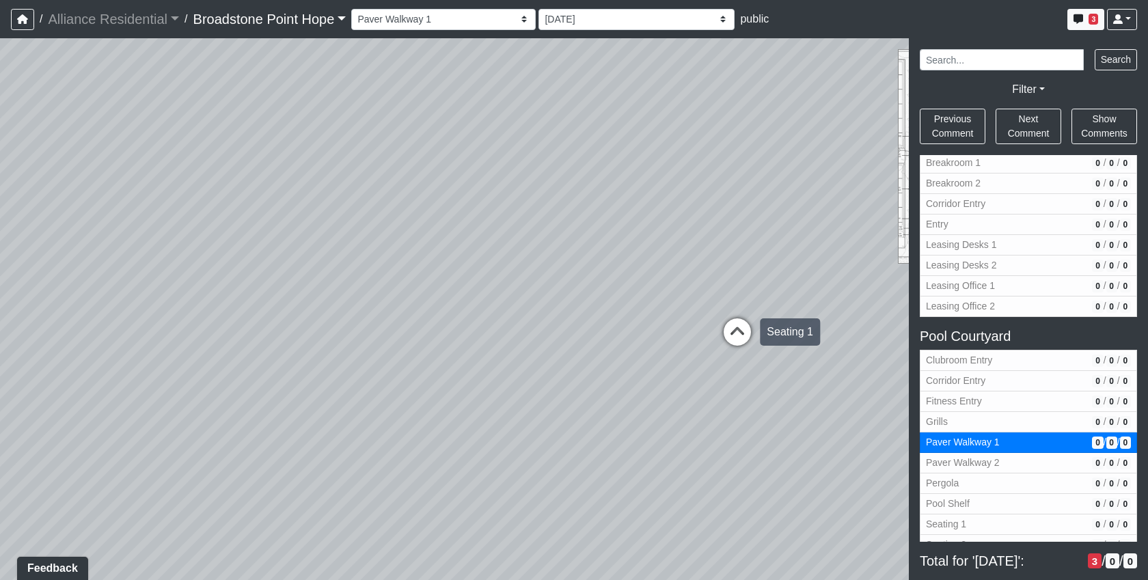
click at [746, 333] on icon at bounding box center [737, 338] width 41 height 41
select select "oy6M7gi2QVqYB75Q78jfhy"
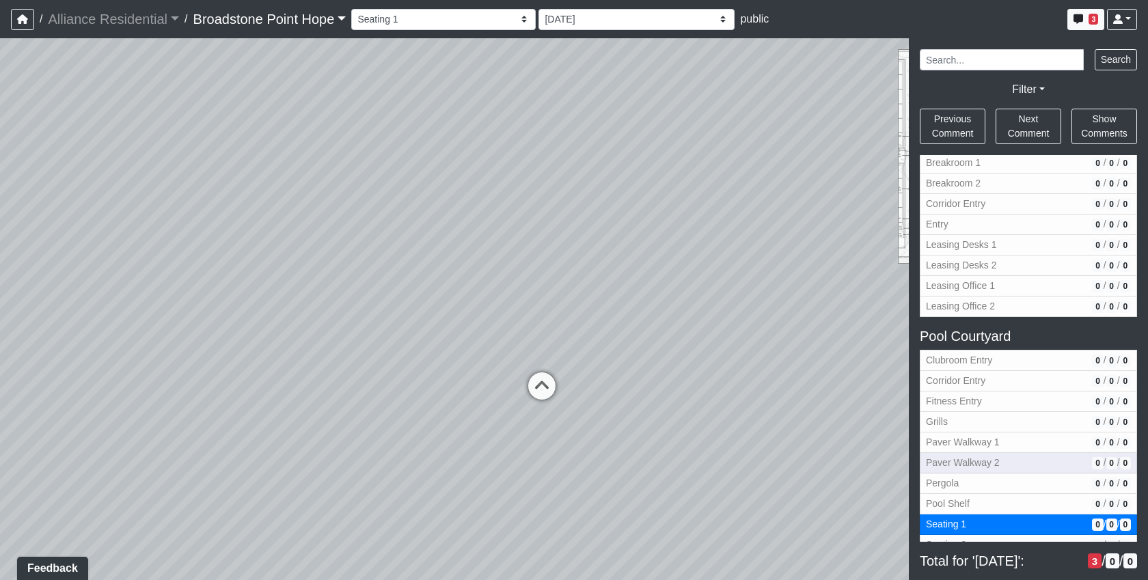
drag, startPoint x: 309, startPoint y: 395, endPoint x: 936, endPoint y: 471, distance: 631.1
click at [936, 471] on div "NON-CURRENT REVISION Loading... Leasing Desks 1 Loading... Breakroom 1 Loading.…" at bounding box center [574, 309] width 1148 height 542
